Goal: Task Accomplishment & Management: Use online tool/utility

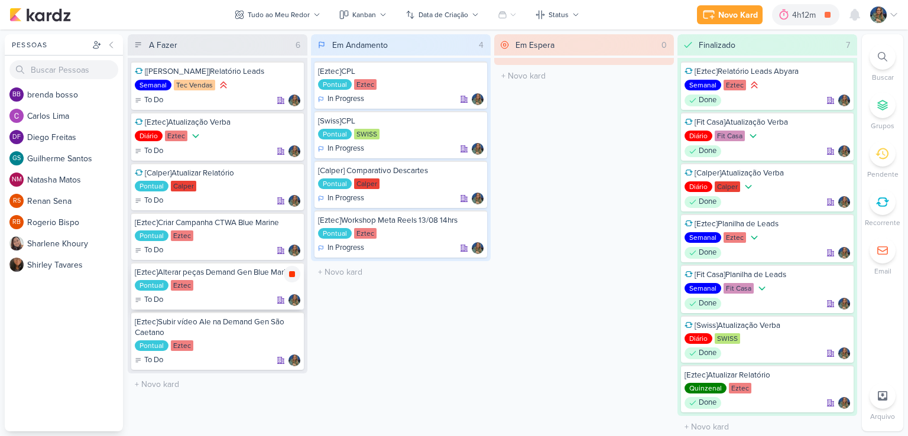
click at [293, 274] on icon at bounding box center [292, 274] width 6 height 6
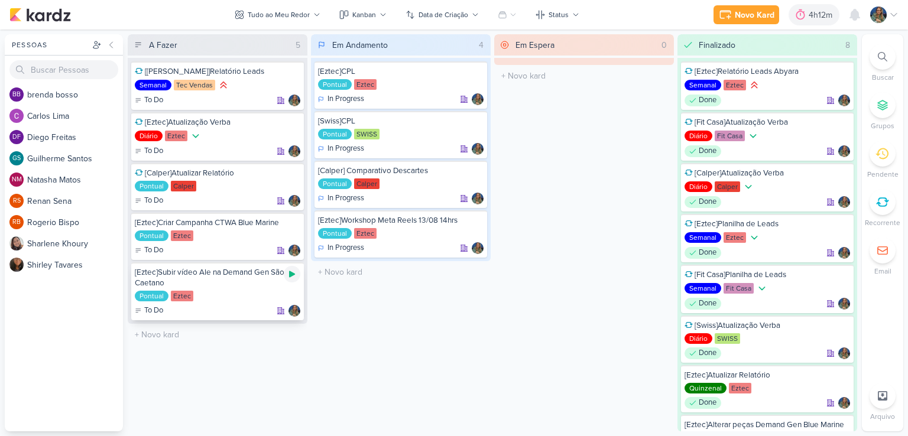
click at [290, 278] on div at bounding box center [292, 274] width 17 height 17
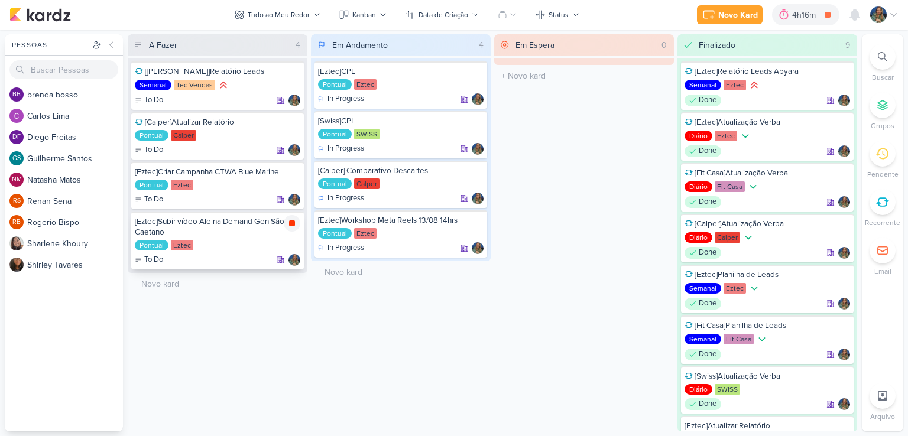
click at [290, 225] on icon at bounding box center [292, 224] width 6 height 6
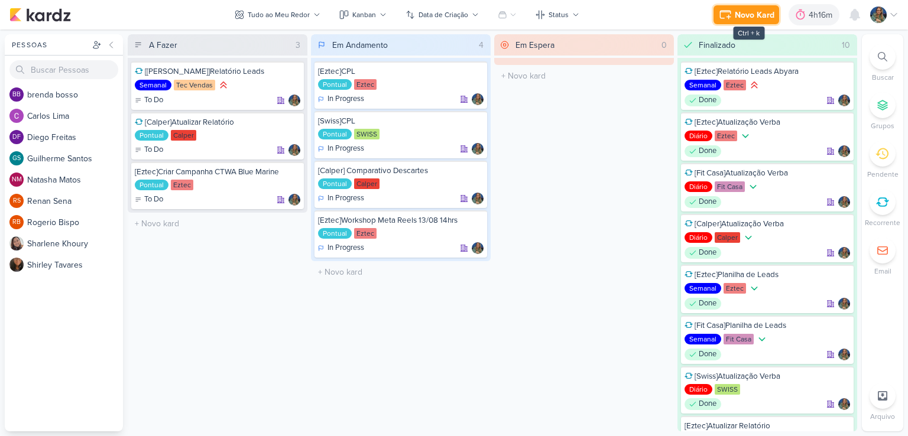
click at [744, 20] on div "Novo Kard" at bounding box center [755, 15] width 40 height 12
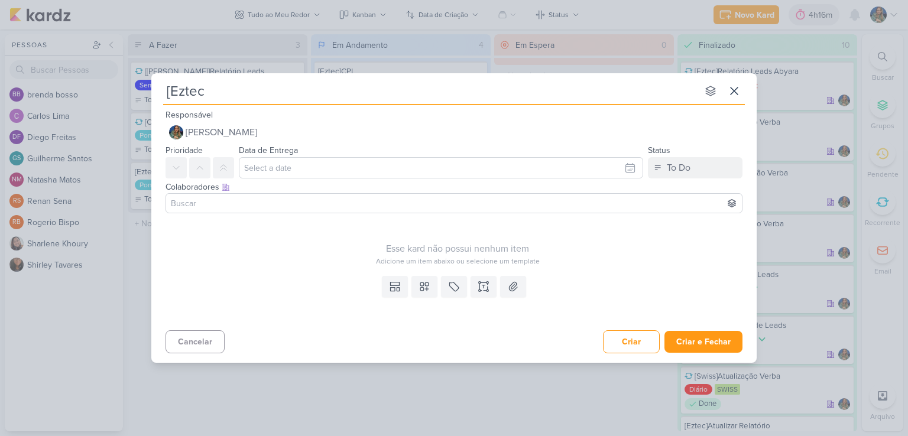
type input "[Eztec]"
type input "[Eztec]S"
type input "[Eztec]Subir"
type input "[Eztec]Subir Lead"
type input "[Eztec]Subir Lead A"
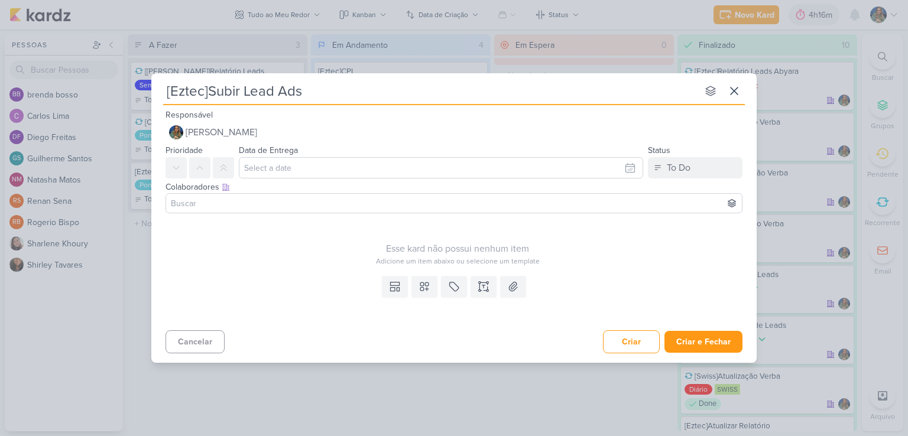
type input "[Eztec]Subir Lead Ads A"
type input "[Eztec]Subir Lead Ads Animado"
type input "[Eztec]Subir Lead Ads Animado V"
type input "[Eztec]Subir Lead Ads Animado Vídeo Ale"
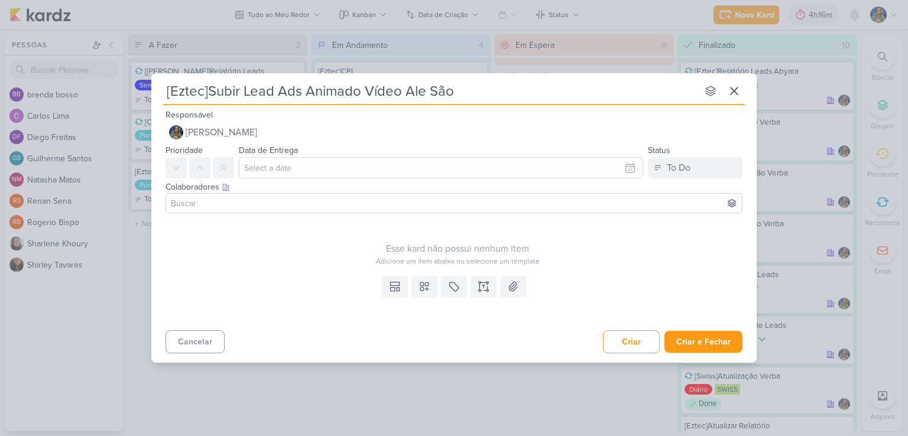
type input "[Eztec]Subir Lead Ads Animado Vídeo Ale São"
type input "[Eztec]Subir Lead Ads Animado Vídeo Ale São C"
type input "[Eztec]Subir Lead Ads Animado Vídeo Ale [GEOGRAPHIC_DATA]"
type input "[Eztec]Subir Lead Ads Animado Vídeo Ale São Cae"
type input "[Eztec]Subir Lead Ads Animado Vídeo Ale [GEOGRAPHIC_DATA]"
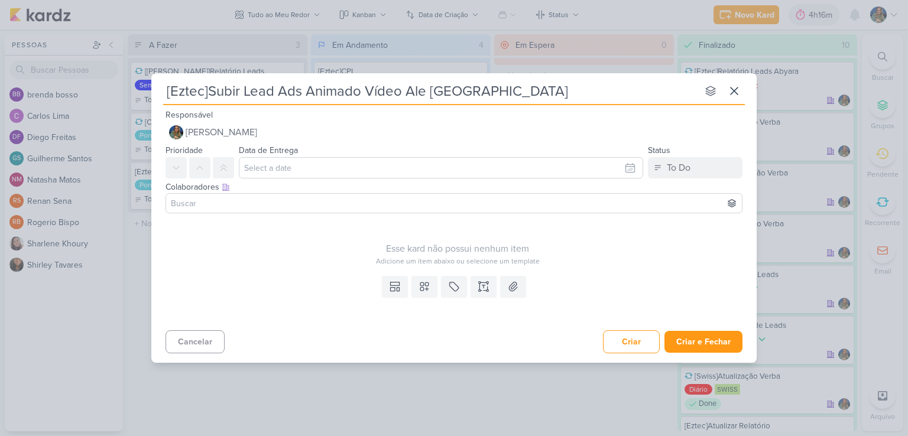
type input "[Eztec]Subir Lead Ads Animado Vídeo Ale São Caetano"
click at [426, 281] on icon at bounding box center [425, 287] width 12 height 12
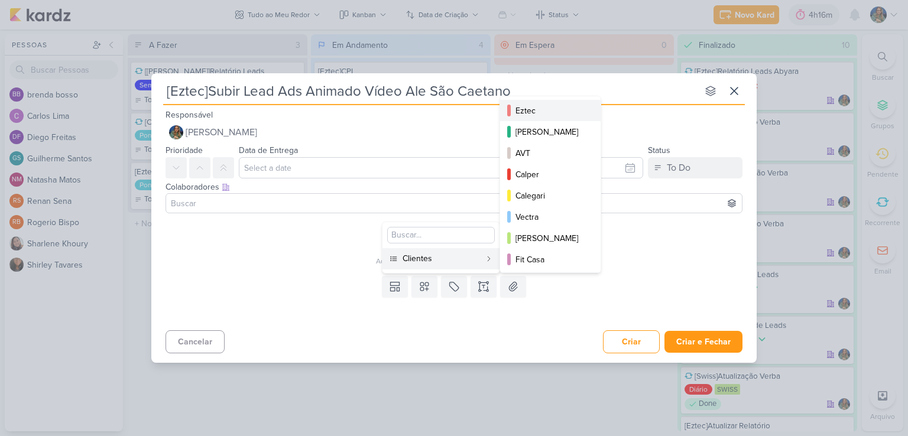
click at [541, 110] on div "Eztec" at bounding box center [551, 111] width 71 height 12
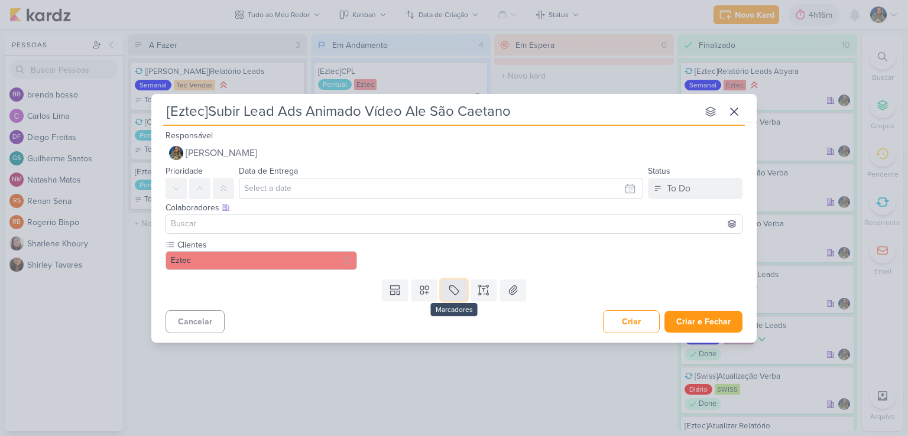
click at [451, 294] on icon at bounding box center [454, 290] width 12 height 12
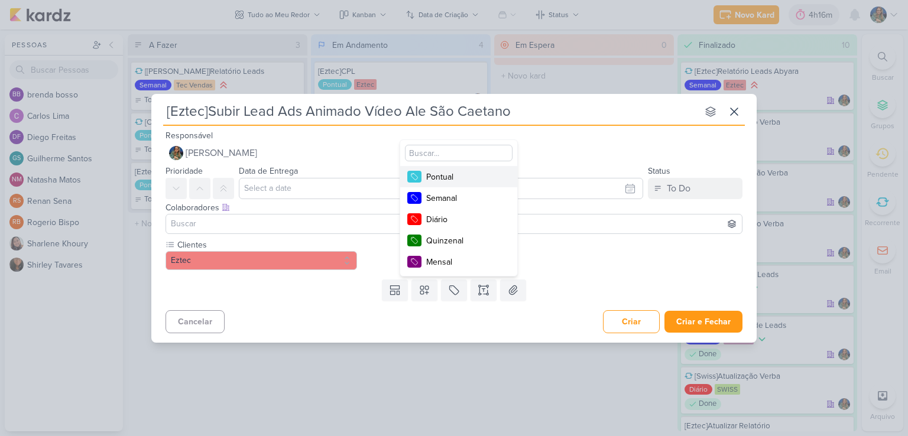
click at [461, 178] on div "Pontual" at bounding box center [464, 177] width 77 height 12
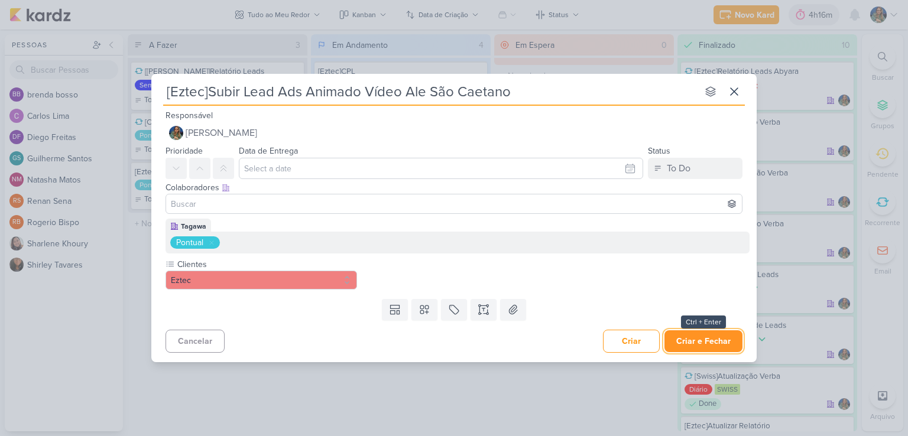
click at [693, 341] on button "Criar e Fechar" at bounding box center [704, 342] width 78 height 22
